Goal: Communication & Community: Ask a question

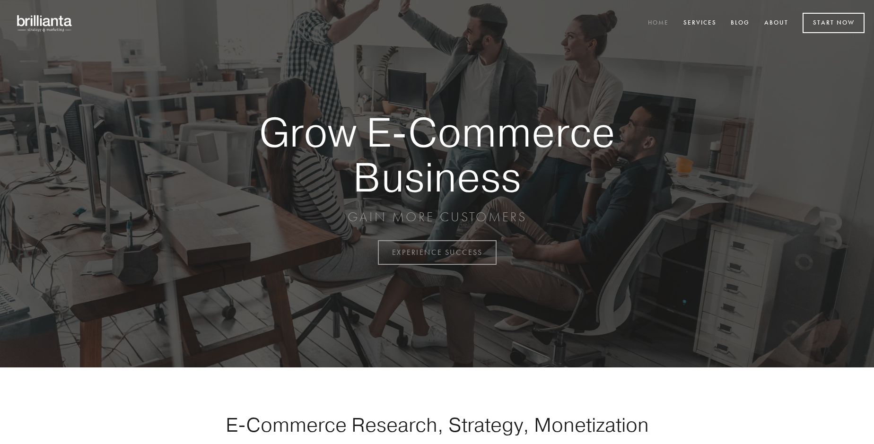
scroll to position [2479, 0]
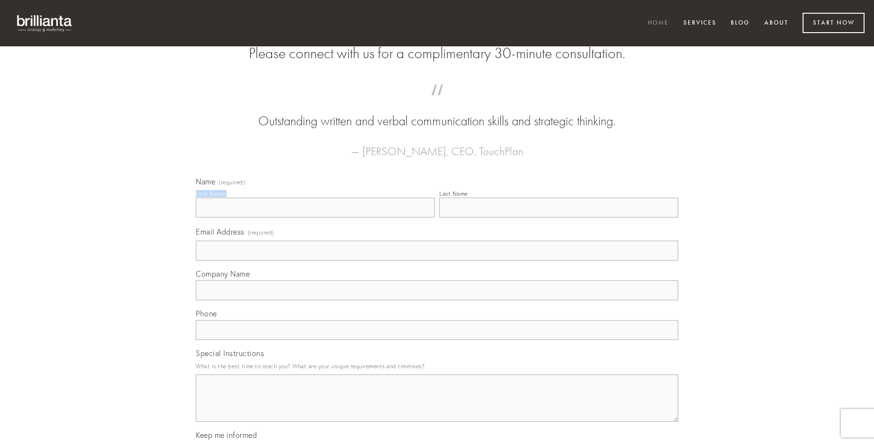
type input "[PERSON_NAME]"
click at [558, 218] on input "Last Name" at bounding box center [558, 208] width 239 height 20
type input "[PERSON_NAME]"
click at [437, 261] on input "Email Address (required)" at bounding box center [437, 251] width 482 height 20
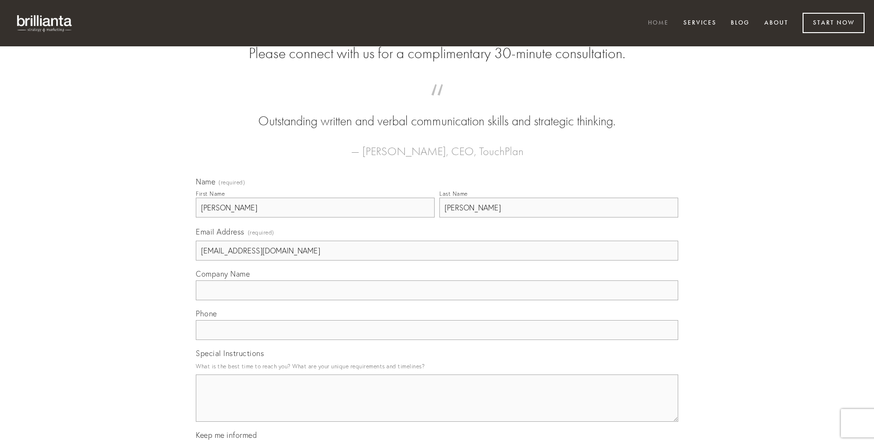
type input "[EMAIL_ADDRESS][DOMAIN_NAME]"
click at [437, 300] on input "Company Name" at bounding box center [437, 290] width 482 height 20
type input "conscendo"
click at [437, 340] on input "text" at bounding box center [437, 330] width 482 height 20
click at [437, 407] on textarea "Special Instructions" at bounding box center [437, 398] width 482 height 47
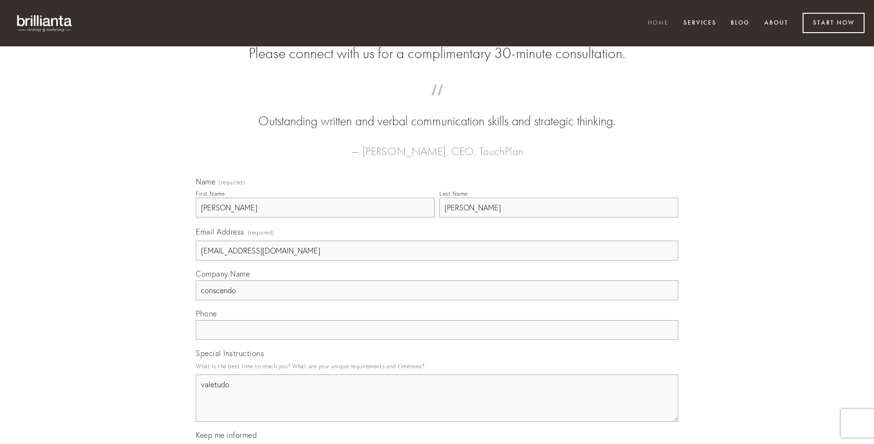
type textarea "valetudo"
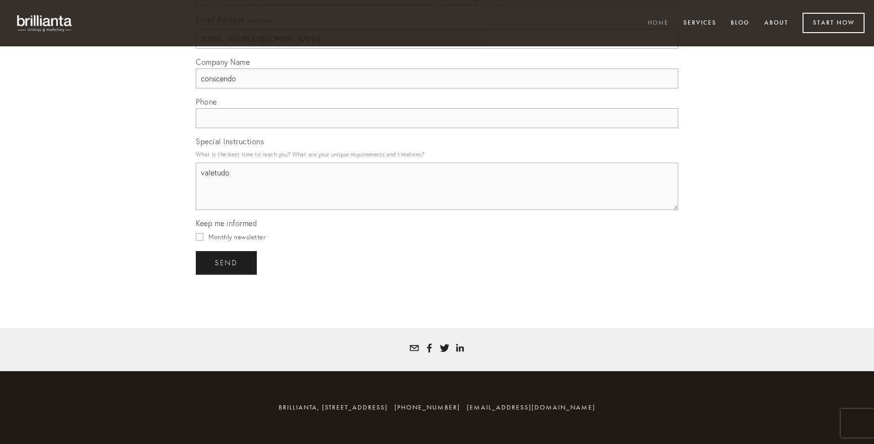
click at [227, 262] on span "send" at bounding box center [226, 263] width 23 height 9
